Goal: Find specific page/section: Find specific page/section

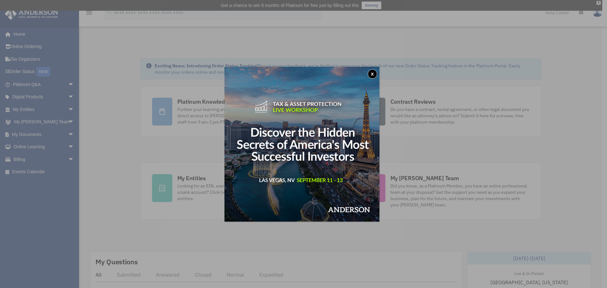
click at [375, 74] on button "x" at bounding box center [372, 73] width 9 height 9
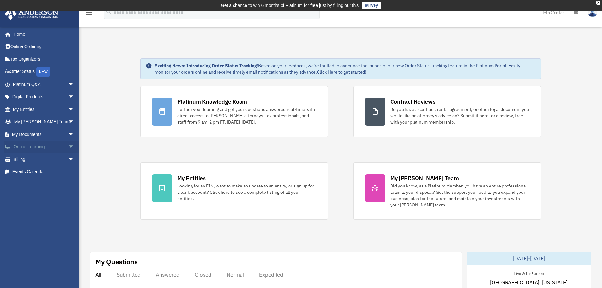
click at [68, 145] on span "arrow_drop_down" at bounding box center [74, 147] width 13 height 13
click at [68, 134] on span "arrow_drop_down" at bounding box center [74, 134] width 13 height 13
click at [40, 171] on link "Forms Library" at bounding box center [46, 172] width 75 height 13
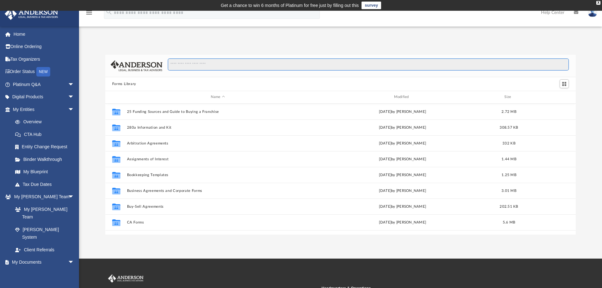
scroll to position [139, 466]
click at [197, 65] on input "Search files and folders" at bounding box center [368, 64] width 401 height 12
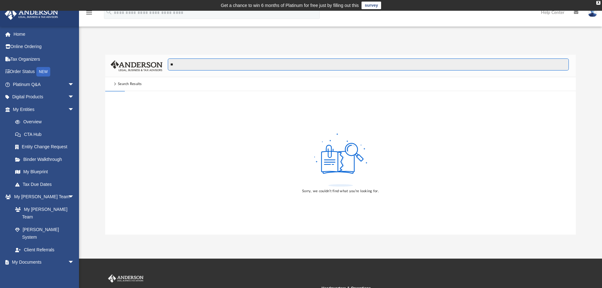
type input "*"
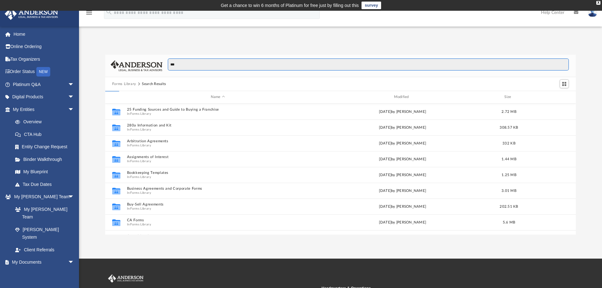
type input "****"
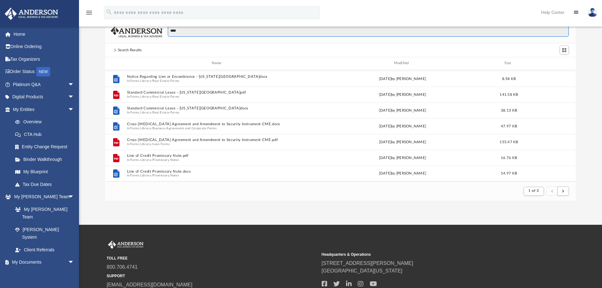
scroll to position [0, 0]
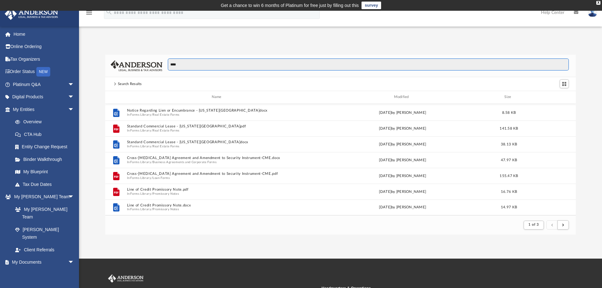
drag, startPoint x: 215, startPoint y: 67, endPoint x: 141, endPoint y: 75, distance: 74.7
click at [143, 75] on div "****" at bounding box center [340, 66] width 471 height 22
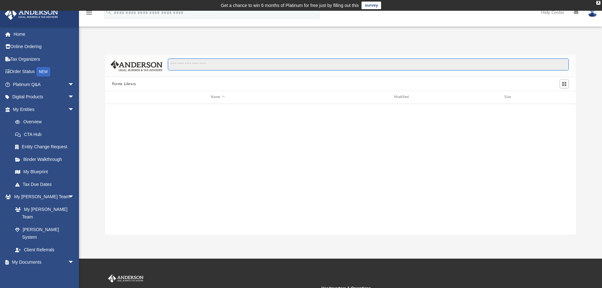
scroll to position [139, 466]
